Goal: Task Accomplishment & Management: Manage account settings

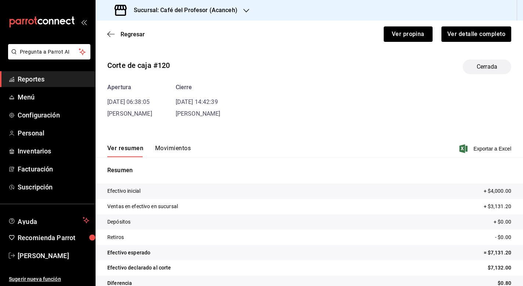
scroll to position [14, 0]
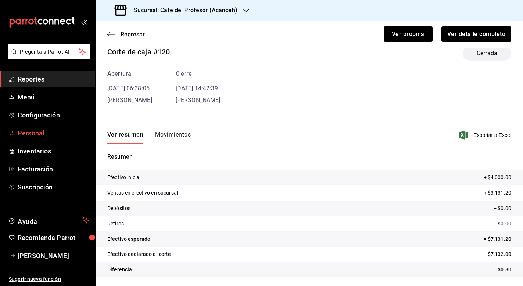
click at [36, 133] on span "Personal" at bounding box center [54, 133] width 72 height 10
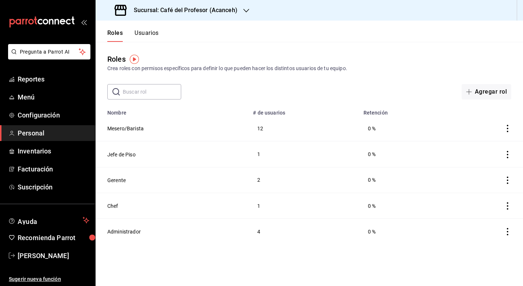
click at [152, 29] on div "Roles Usuarios" at bounding box center [127, 31] width 63 height 21
click at [152, 35] on button "Usuarios" at bounding box center [147, 35] width 24 height 12
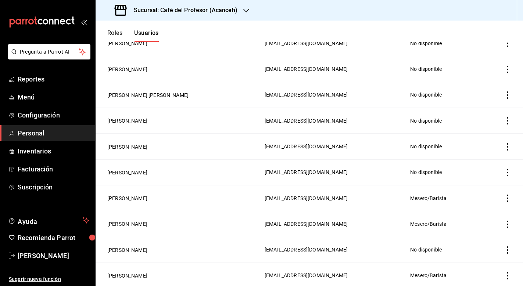
scroll to position [701, 0]
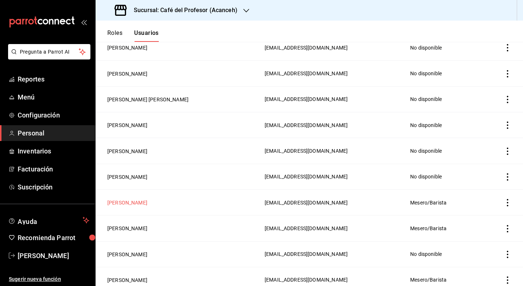
click at [119, 203] on button "[PERSON_NAME]" at bounding box center [127, 202] width 40 height 7
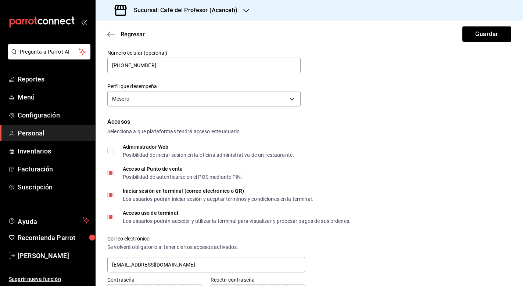
scroll to position [89, 0]
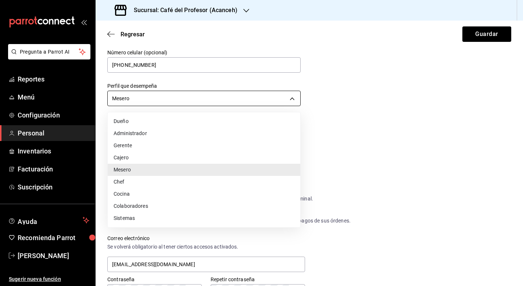
click at [261, 100] on body "Pregunta a Parrot AI Reportes Menú Configuración Personal Inventarios Facturaci…" at bounding box center [261, 143] width 523 height 286
click at [173, 159] on li "Cajero" at bounding box center [204, 158] width 193 height 12
type input "CASHIER"
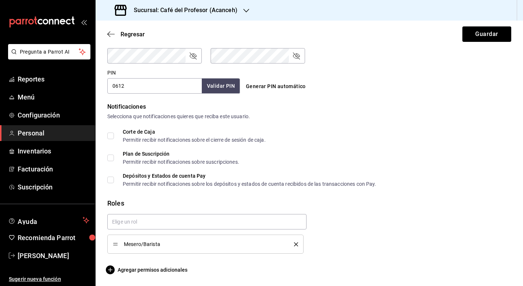
scroll to position [325, 0]
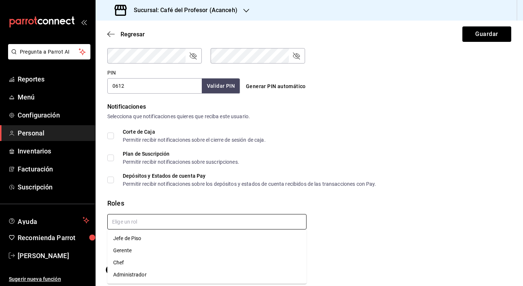
click at [235, 221] on input "text" at bounding box center [206, 221] width 199 height 15
click at [357, 219] on div "Mesero/Barista" at bounding box center [306, 231] width 410 height 46
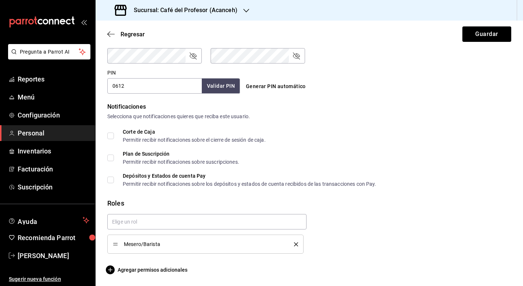
click at [491, 42] on div "Regresar Guardar" at bounding box center [309, 34] width 427 height 27
click at [491, 36] on button "Guardar" at bounding box center [486, 33] width 49 height 15
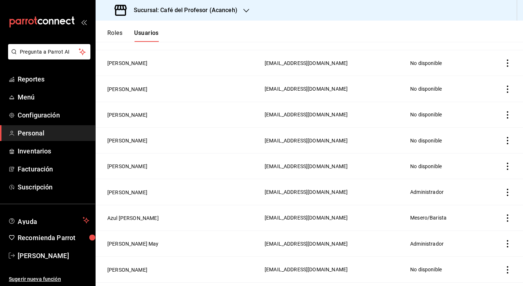
scroll to position [321, 0]
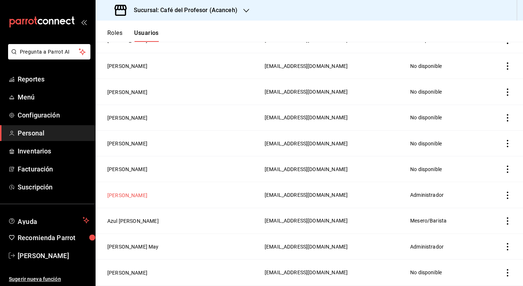
click at [121, 193] on button "[PERSON_NAME]" at bounding box center [127, 195] width 40 height 7
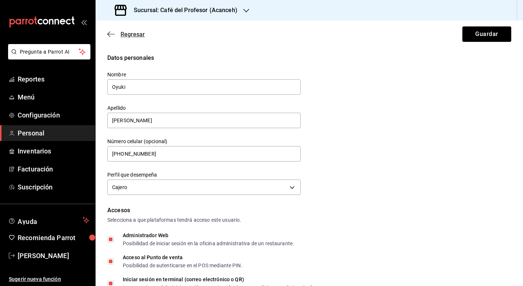
click at [112, 34] on icon "button" at bounding box center [110, 34] width 7 height 0
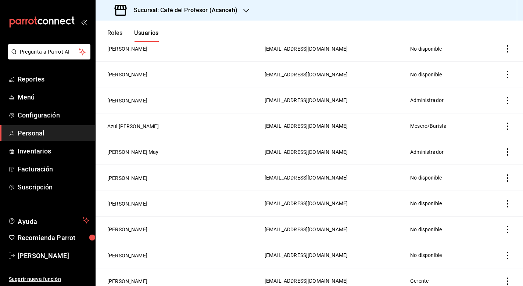
scroll to position [417, 0]
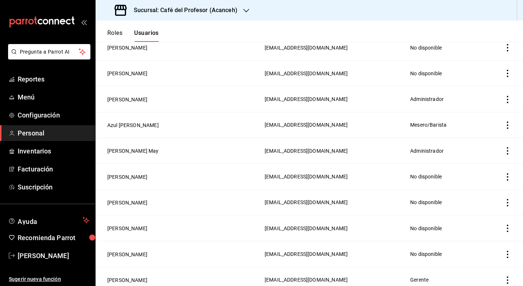
click at [505, 176] on icon "actions" at bounding box center [507, 176] width 7 height 7
click at [486, 188] on span "Eliminar" at bounding box center [481, 188] width 19 height 6
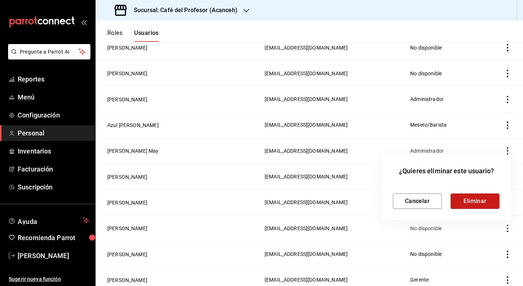
click at [476, 201] on button "Eliminar" at bounding box center [475, 201] width 49 height 15
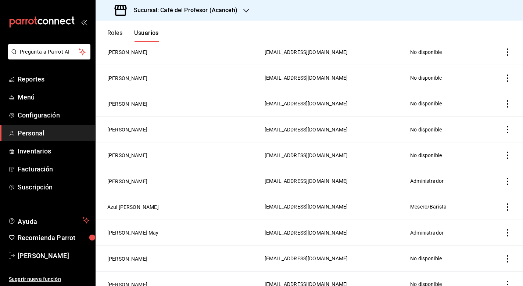
scroll to position [339, 0]
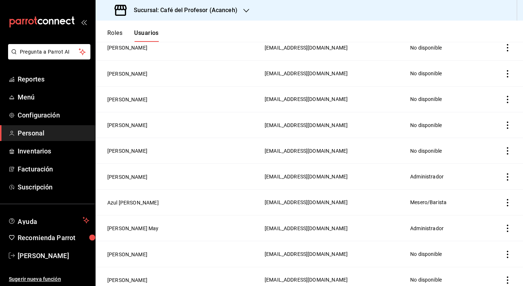
click at [508, 203] on icon "actions" at bounding box center [507, 202] width 1 height 7
click at [468, 212] on span "Eliminar" at bounding box center [474, 213] width 32 height 9
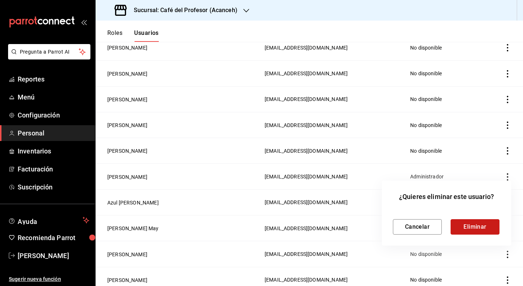
click at [469, 225] on button "Eliminar" at bounding box center [475, 226] width 49 height 15
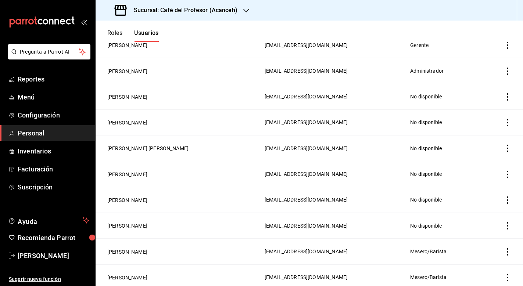
scroll to position [609, 0]
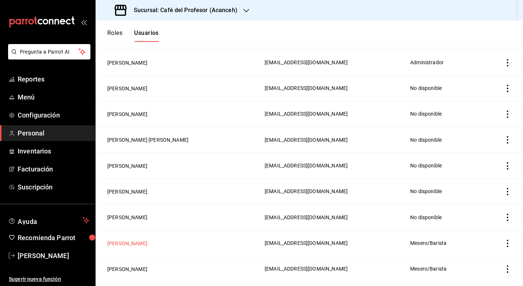
click at [145, 241] on button "[PERSON_NAME]" at bounding box center [127, 243] width 40 height 7
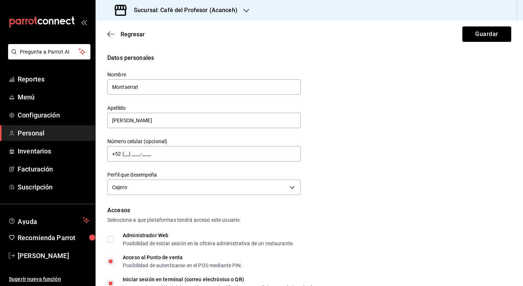
type input "[PHONE_NUMBER]"
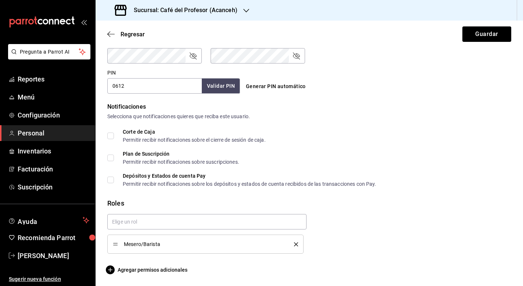
scroll to position [325, 0]
click at [209, 221] on input "text" at bounding box center [206, 221] width 199 height 15
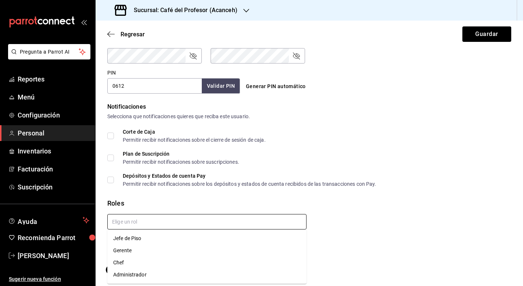
click at [146, 274] on li "Administrador" at bounding box center [206, 275] width 199 height 12
checkbox input "true"
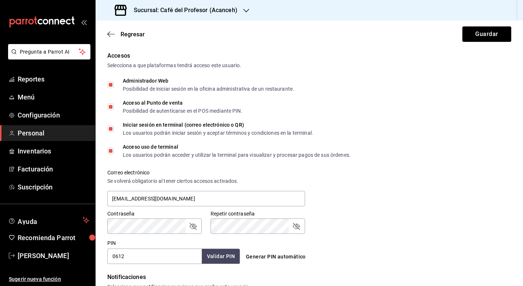
scroll to position [99, 0]
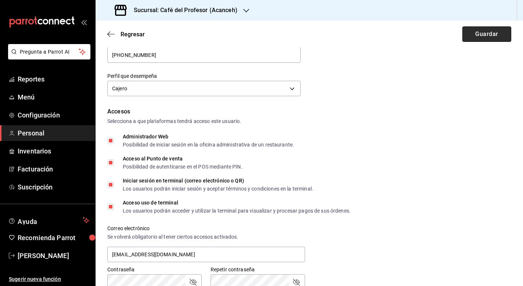
click at [485, 33] on button "Guardar" at bounding box center [486, 33] width 49 height 15
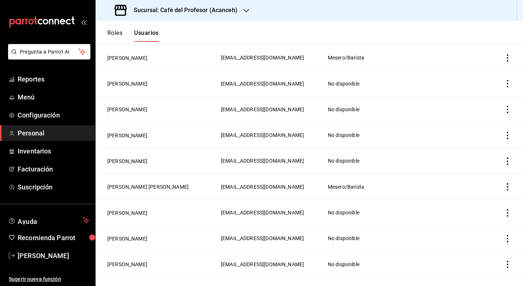
scroll to position [124, 0]
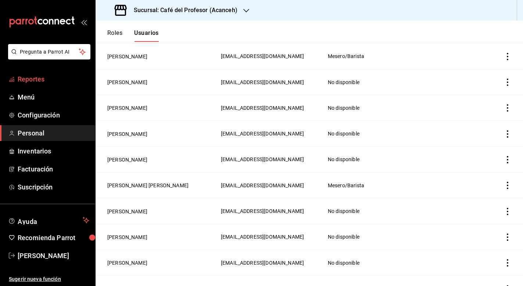
click at [45, 79] on span "Reportes" at bounding box center [54, 79] width 72 height 10
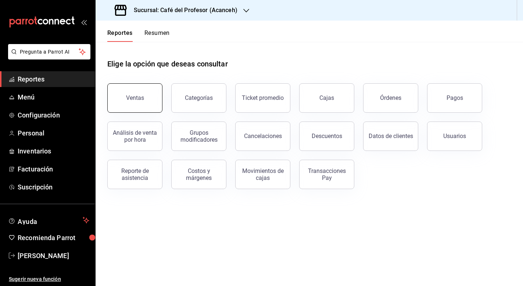
click at [142, 105] on button "Ventas" at bounding box center [134, 97] width 55 height 29
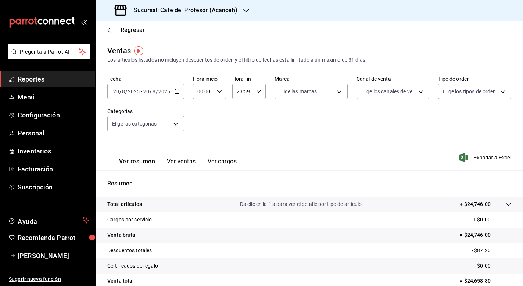
click at [175, 91] on \(Stroke\) "button" at bounding box center [177, 91] width 4 height 0
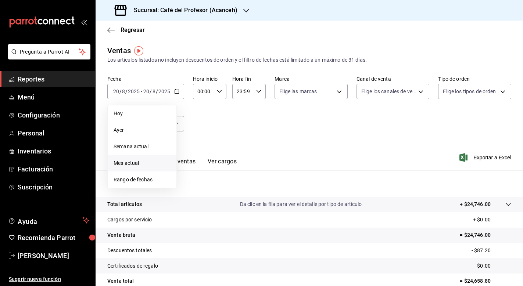
click at [146, 162] on span "Mes actual" at bounding box center [142, 164] width 57 height 8
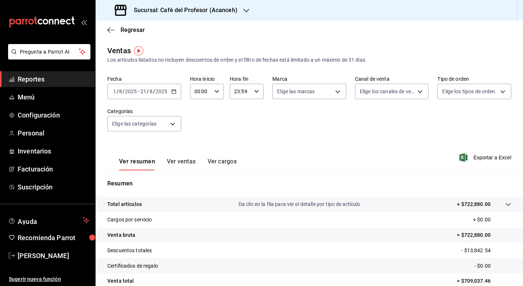
click at [174, 92] on icon "button" at bounding box center [173, 91] width 5 height 5
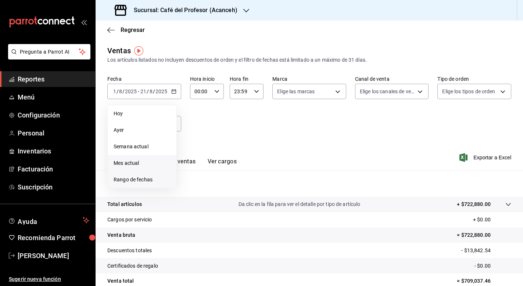
click at [140, 179] on span "Rango de fechas" at bounding box center [142, 180] width 57 height 8
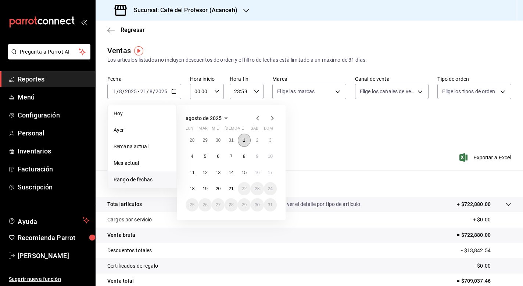
click at [247, 139] on button "1" at bounding box center [244, 140] width 13 height 13
click at [221, 189] on abbr "20" at bounding box center [218, 188] width 5 height 5
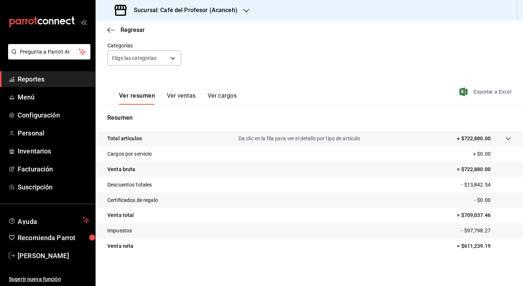
scroll to position [66, 0]
click at [475, 91] on span "Exportar a Excel" at bounding box center [486, 91] width 50 height 9
click at [473, 0] on div "Sucursal: Café del Profesor (Acanceh)" at bounding box center [309, 10] width 427 height 21
